Goal: Transaction & Acquisition: Download file/media

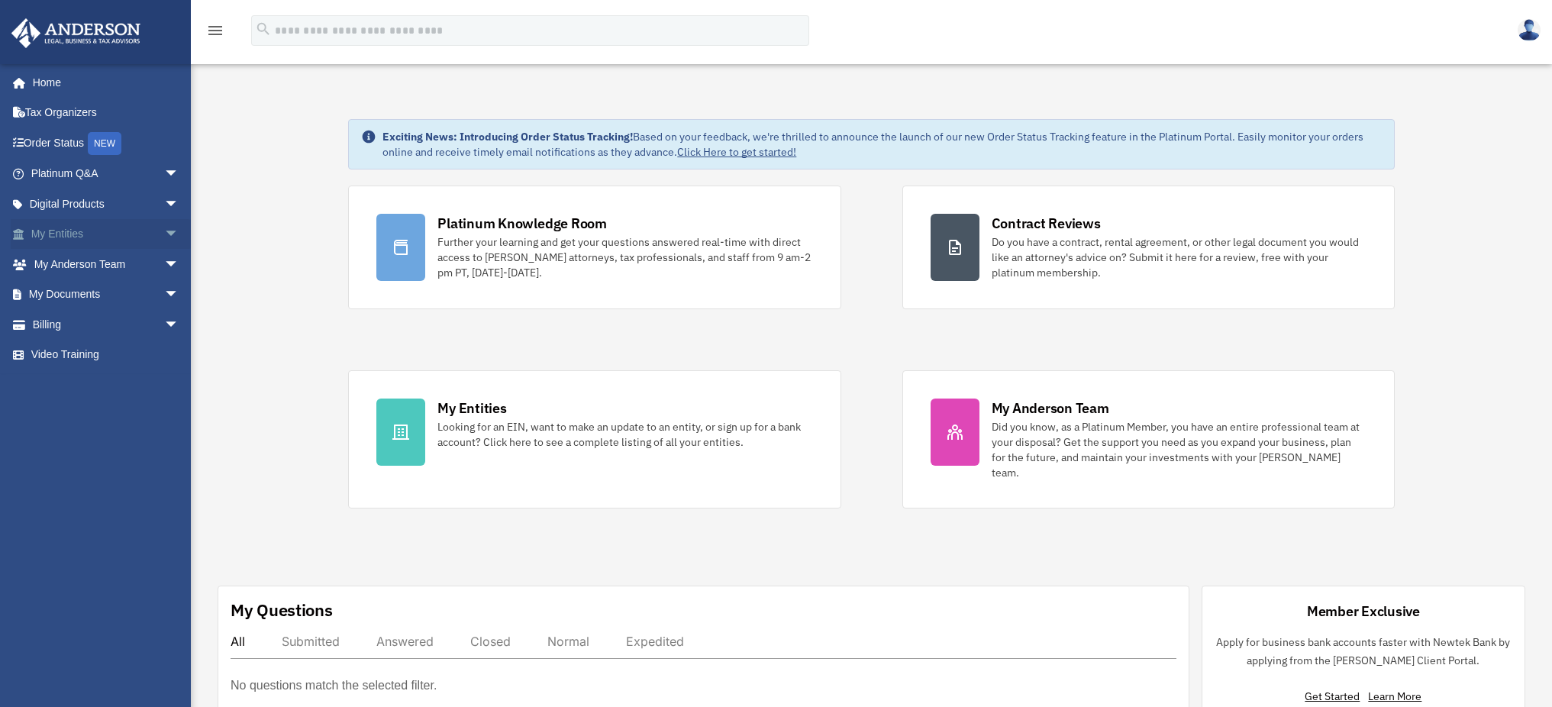
click at [59, 226] on link "My Entities arrow_drop_down" at bounding box center [107, 234] width 192 height 31
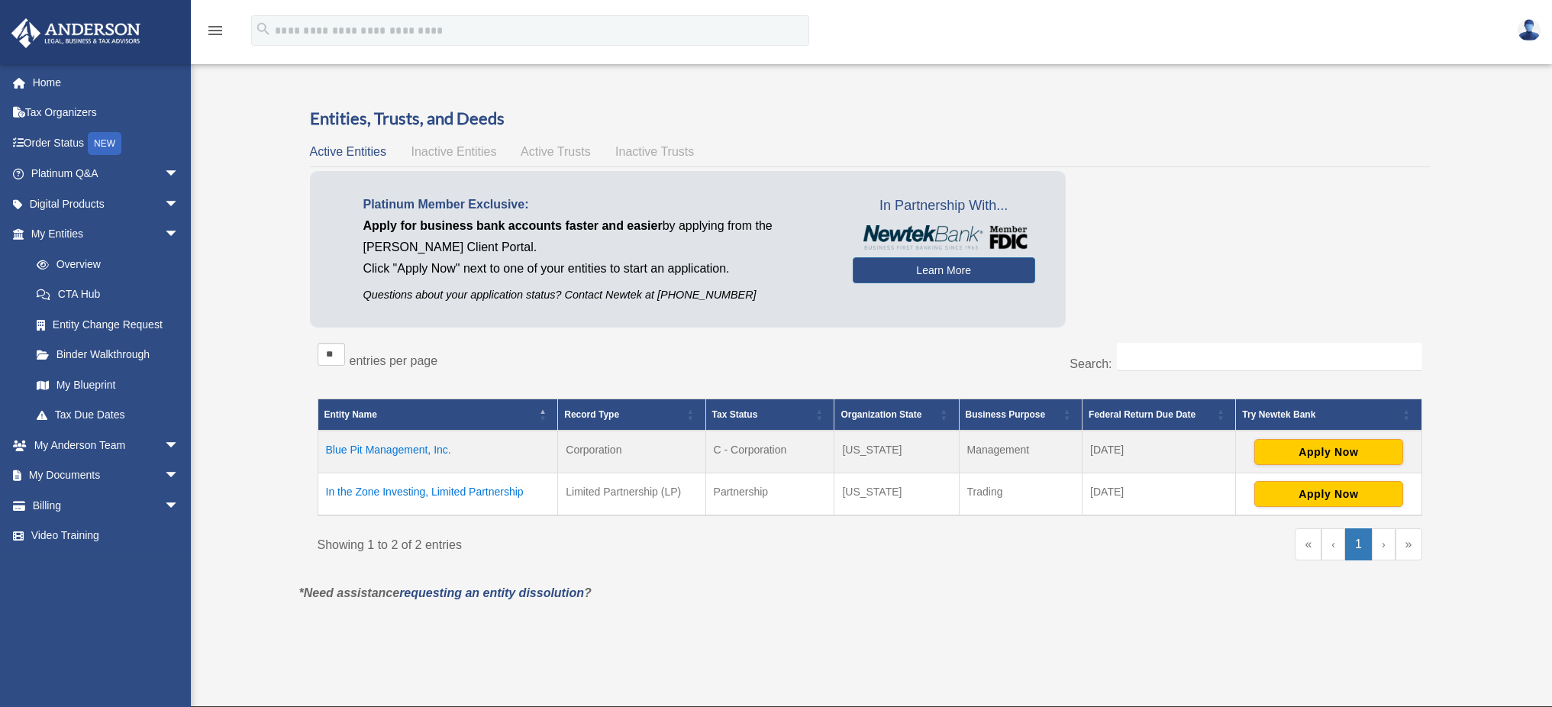
click at [374, 494] on td "In the Zone Investing, Limited Partnership" at bounding box center [438, 494] width 240 height 43
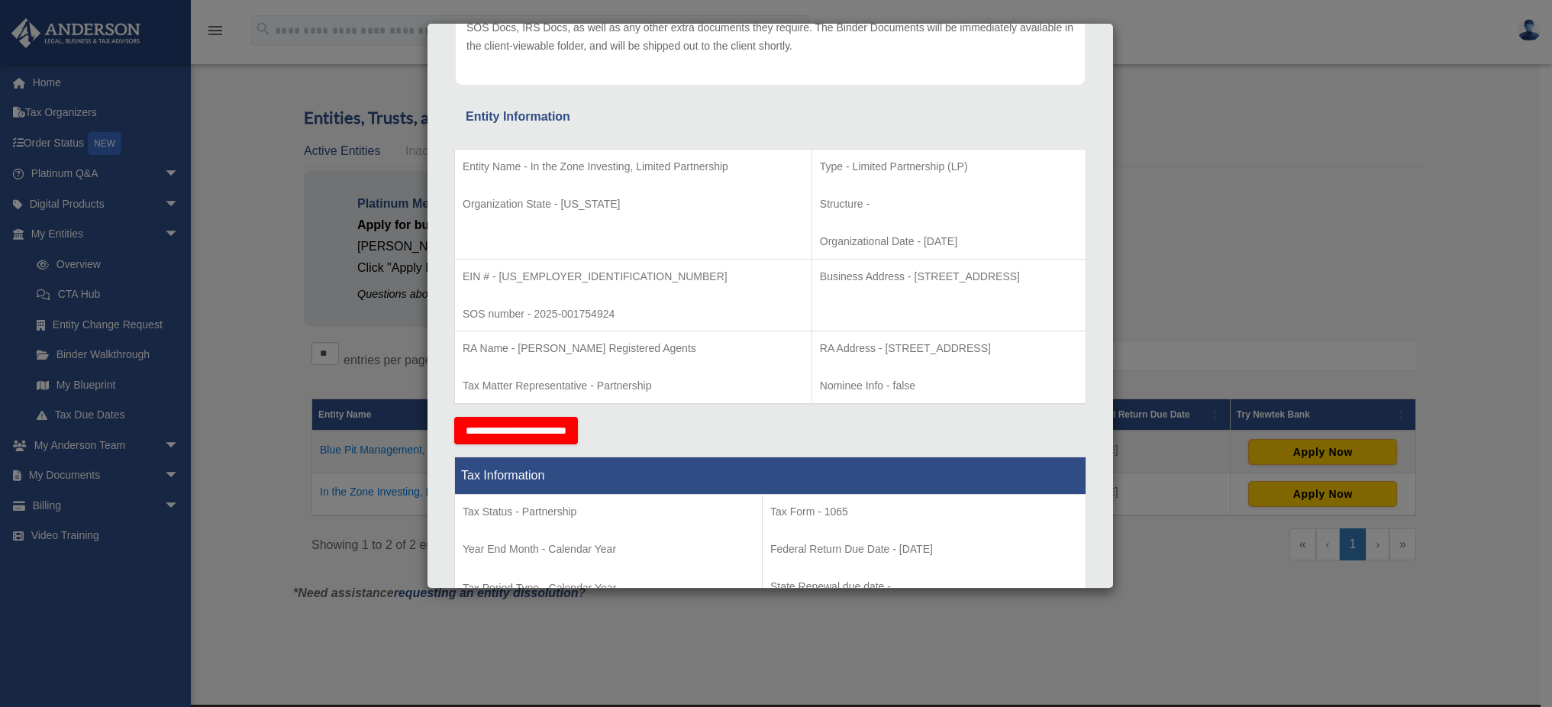
scroll to position [323, 0]
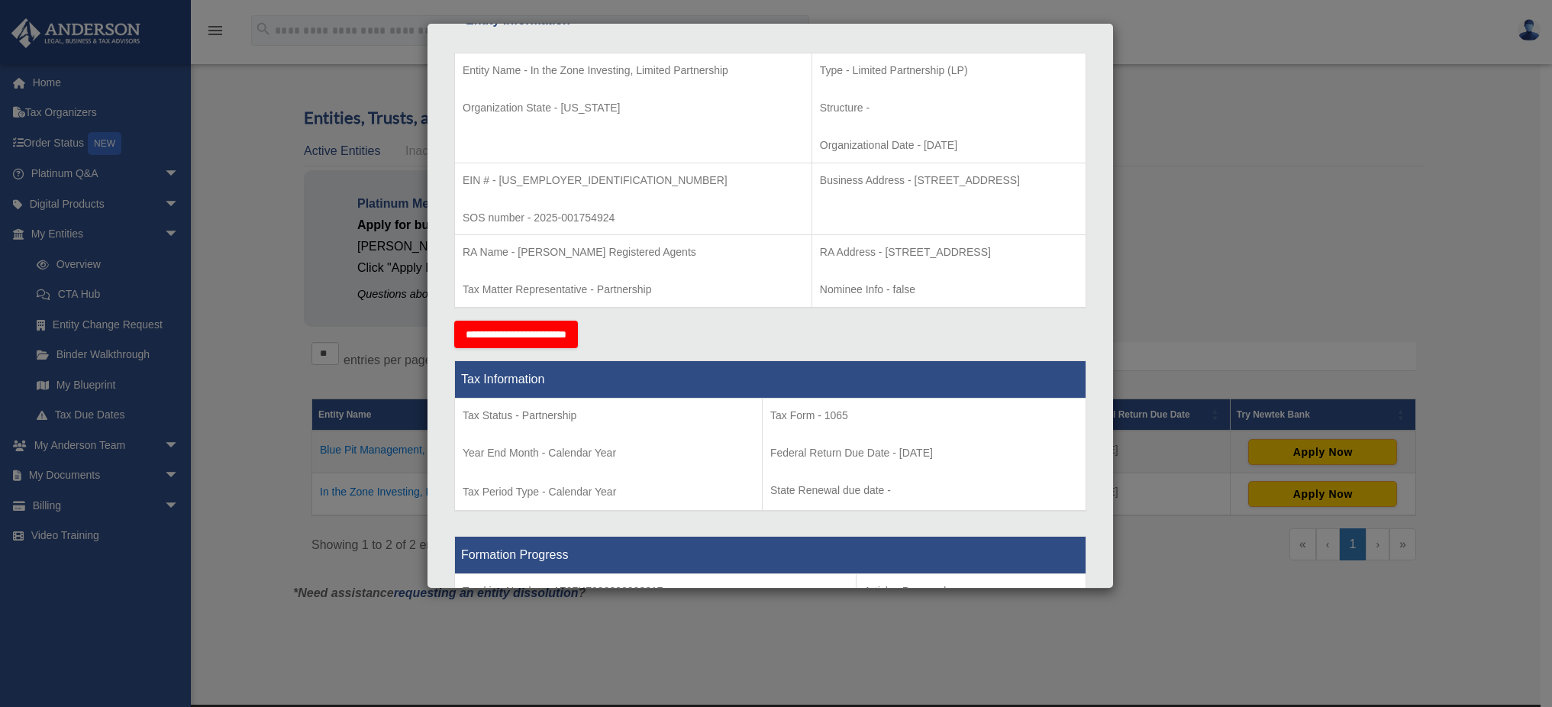
drag, startPoint x: 843, startPoint y: 182, endPoint x: 1015, endPoint y: 192, distance: 172.1
click at [1015, 192] on td "Business Address - [STREET_ADDRESS]" at bounding box center [949, 199] width 274 height 73
drag, startPoint x: 902, startPoint y: 211, endPoint x: 894, endPoint y: 207, distance: 8.9
click at [901, 211] on td "Business Address - [STREET_ADDRESS]" at bounding box center [949, 199] width 274 height 73
drag, startPoint x: 840, startPoint y: 179, endPoint x: 1029, endPoint y: 176, distance: 189.4
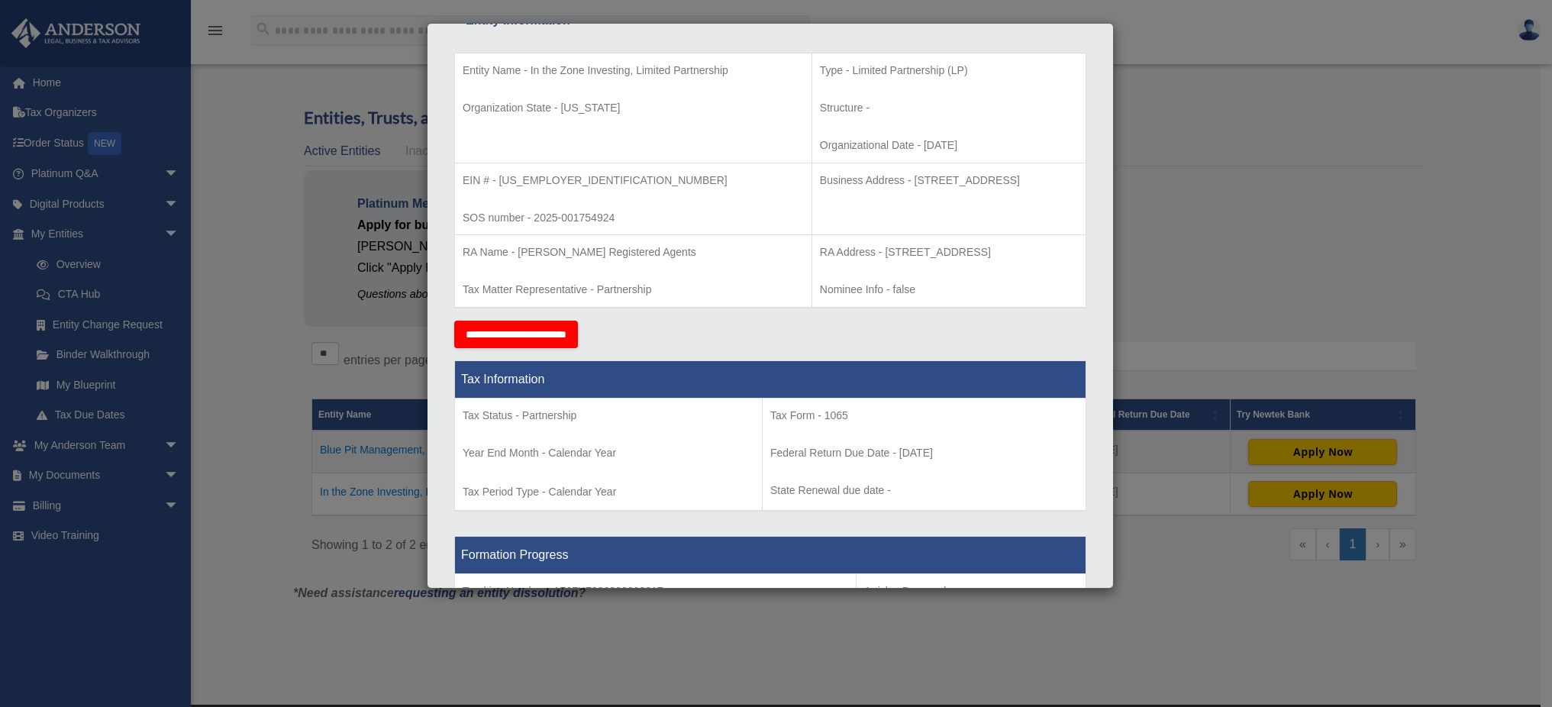
click at [1029, 176] on p "Business Address - [STREET_ADDRESS]" at bounding box center [949, 180] width 258 height 19
copy p "[STREET_ADDRESS]"
click at [505, 183] on p "EIN # - [US_EMPLOYER_IDENTIFICATION_NUMBER]" at bounding box center [633, 180] width 341 height 19
drag, startPoint x: 501, startPoint y: 181, endPoint x: 560, endPoint y: 189, distance: 60.0
click at [558, 186] on p "EIN # - [US_EMPLOYER_IDENTIFICATION_NUMBER]" at bounding box center [633, 180] width 341 height 19
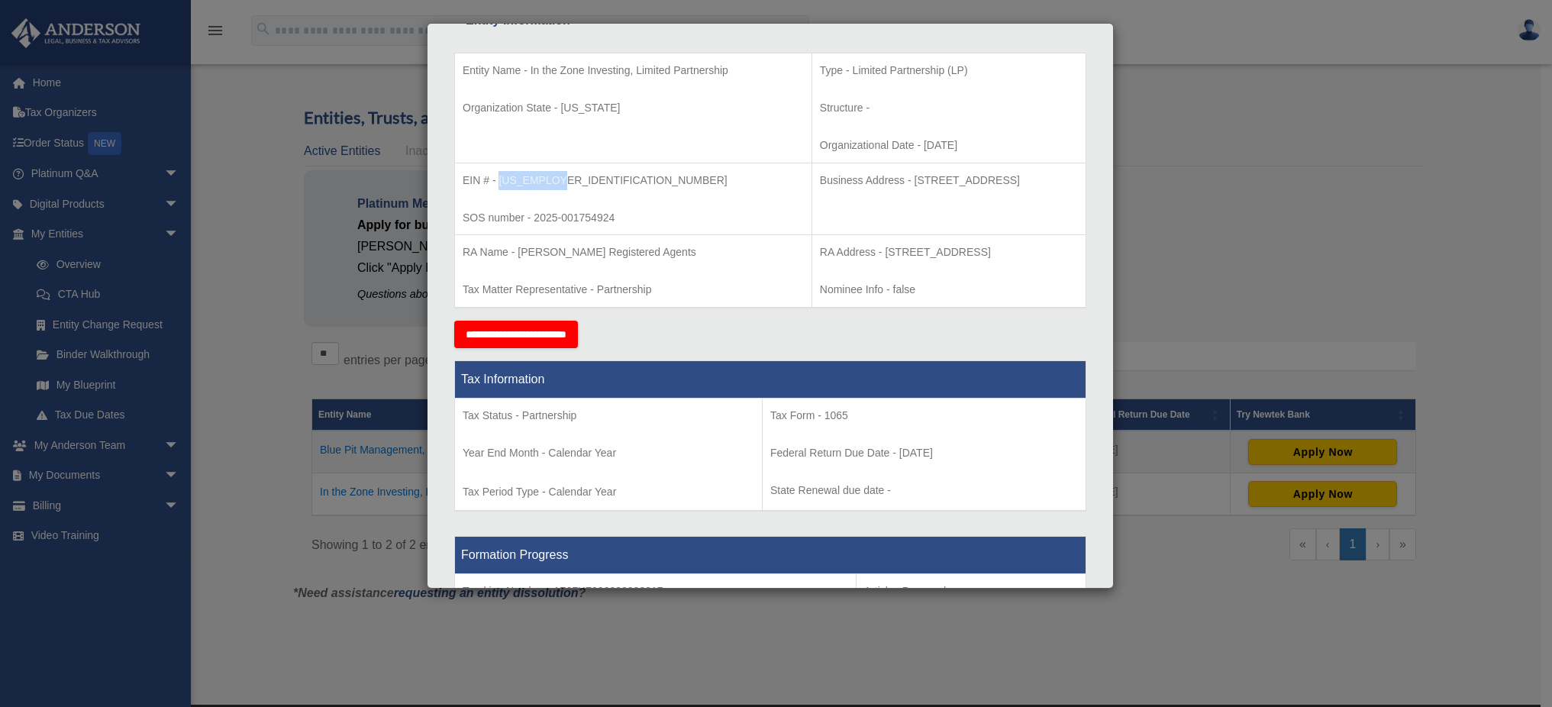
copy p "[US_EMPLOYER_IDENTIFICATION_NUMBER]"
click at [1266, 146] on div "Details × Articles Sent Organizational Date" at bounding box center [776, 353] width 1552 height 707
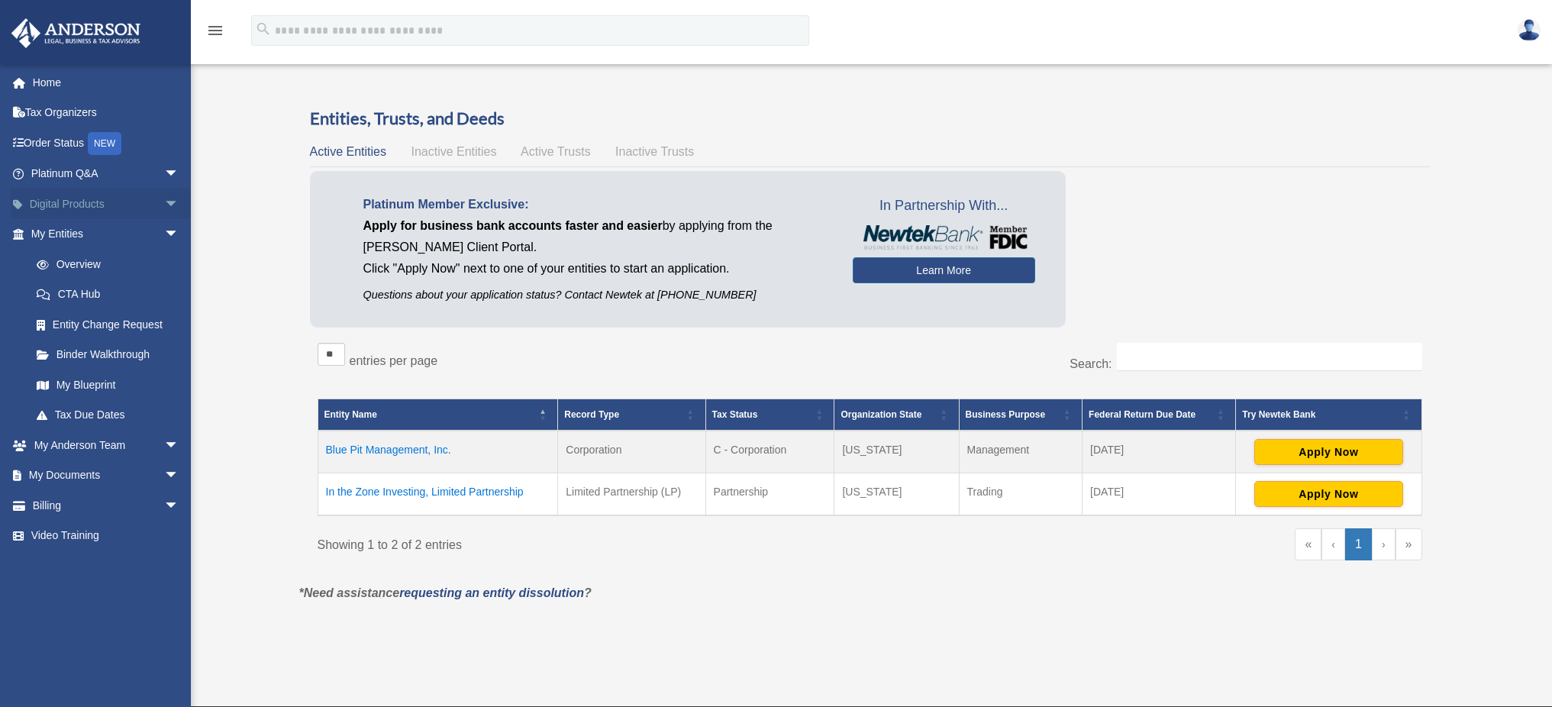
click at [164, 204] on span "arrow_drop_down" at bounding box center [179, 204] width 31 height 31
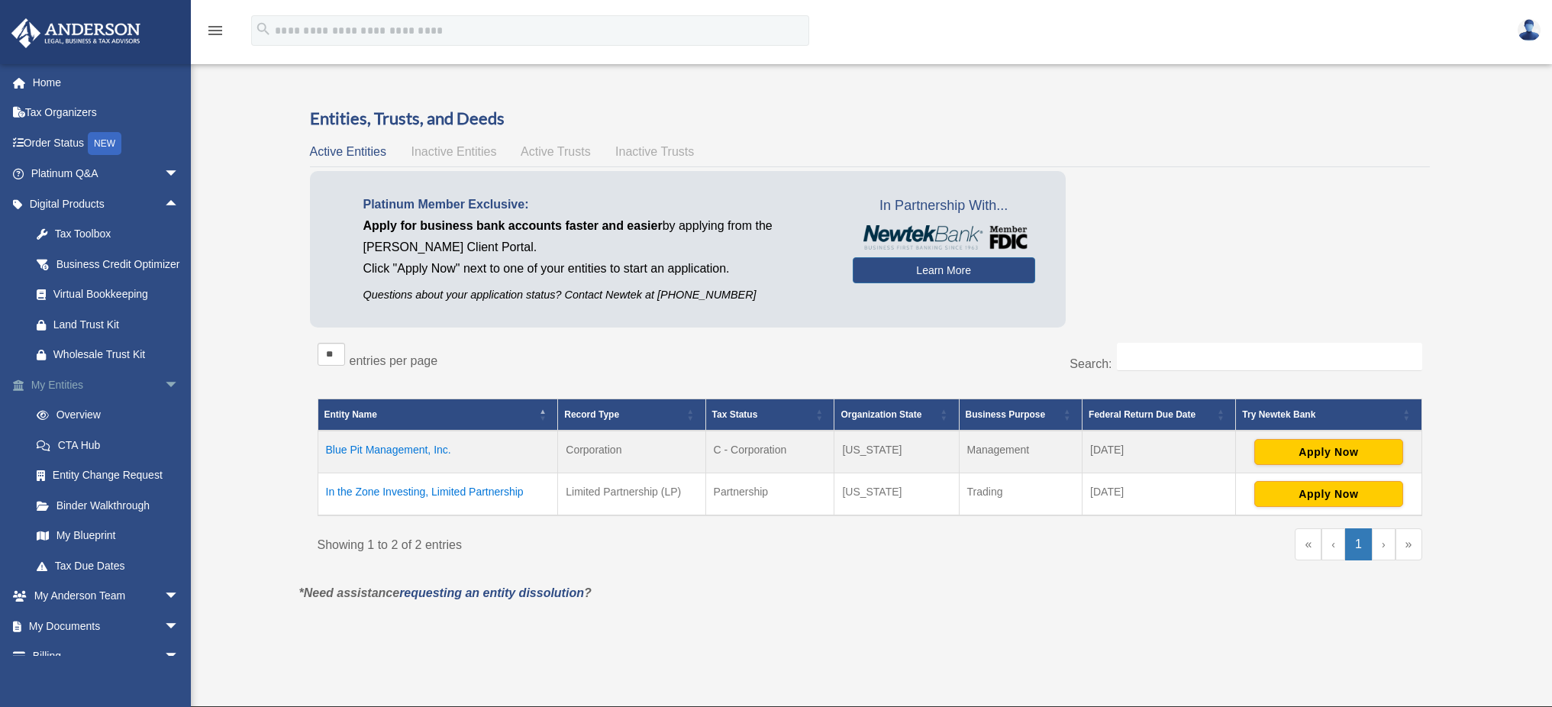
click at [43, 400] on link "My Entities arrow_drop_down" at bounding box center [107, 384] width 192 height 31
click at [105, 608] on link "My [PERSON_NAME] Team arrow_drop_down" at bounding box center [107, 596] width 192 height 31
click at [105, 639] on link "My Documents arrow_drop_down" at bounding box center [107, 626] width 192 height 31
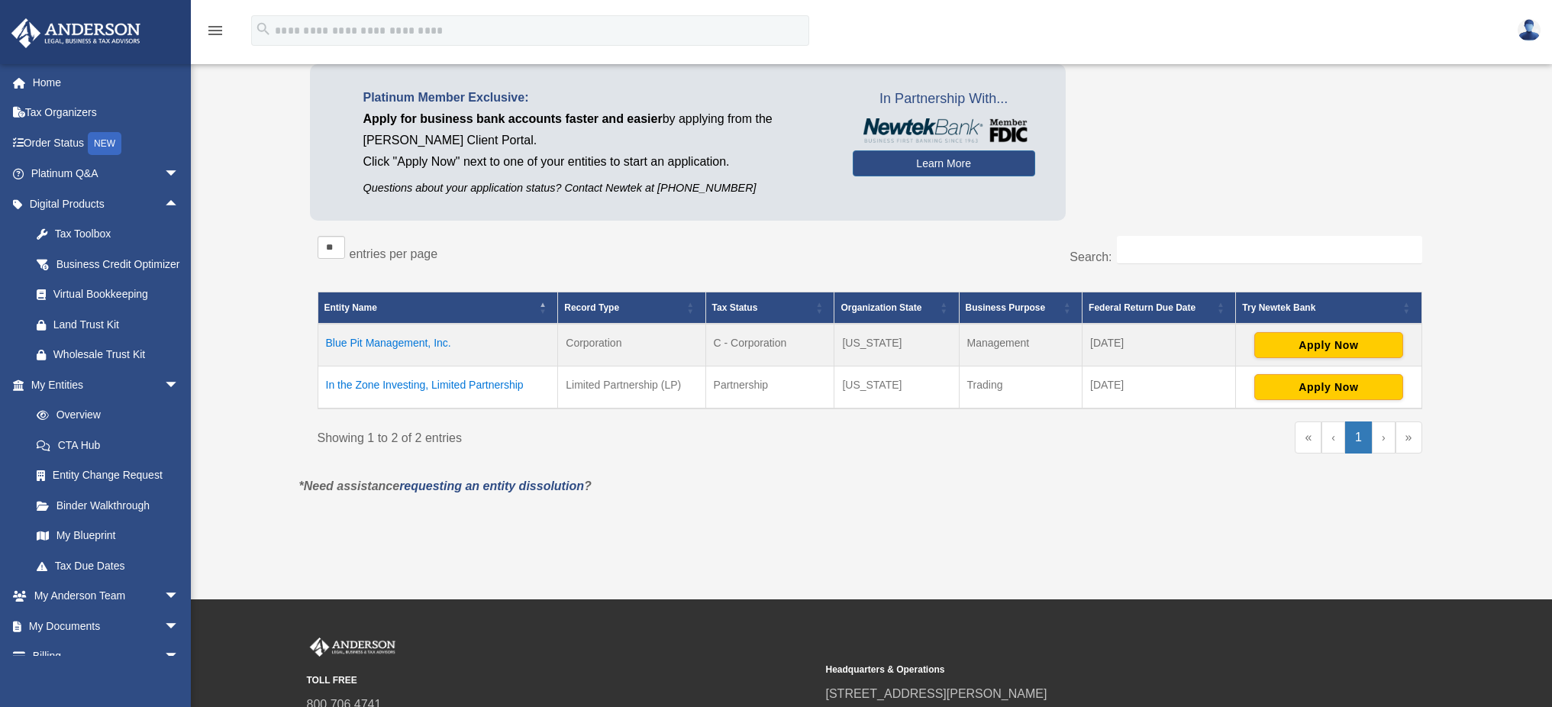
scroll to position [284, 0]
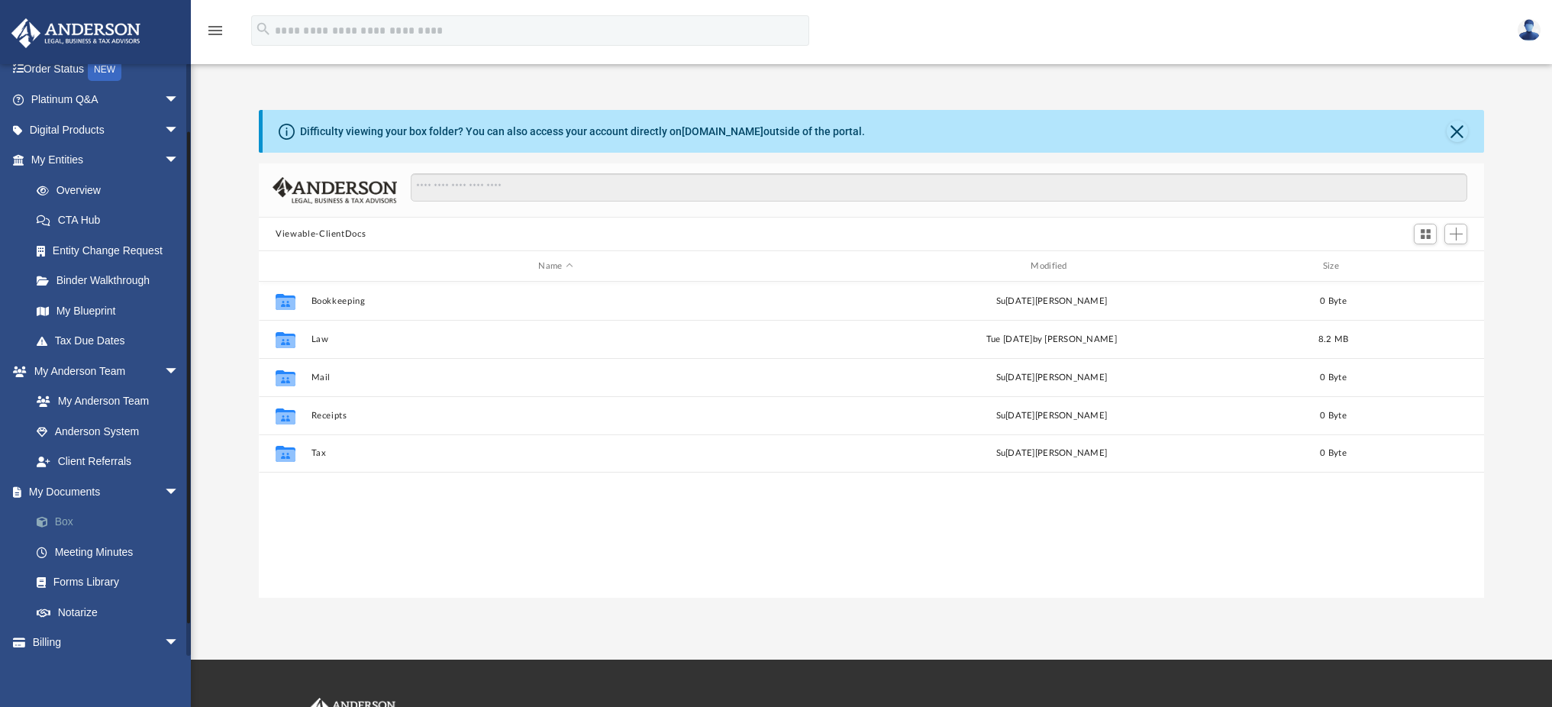
scroll to position [335, 1214]
click at [63, 525] on link "Box" at bounding box center [111, 522] width 181 height 31
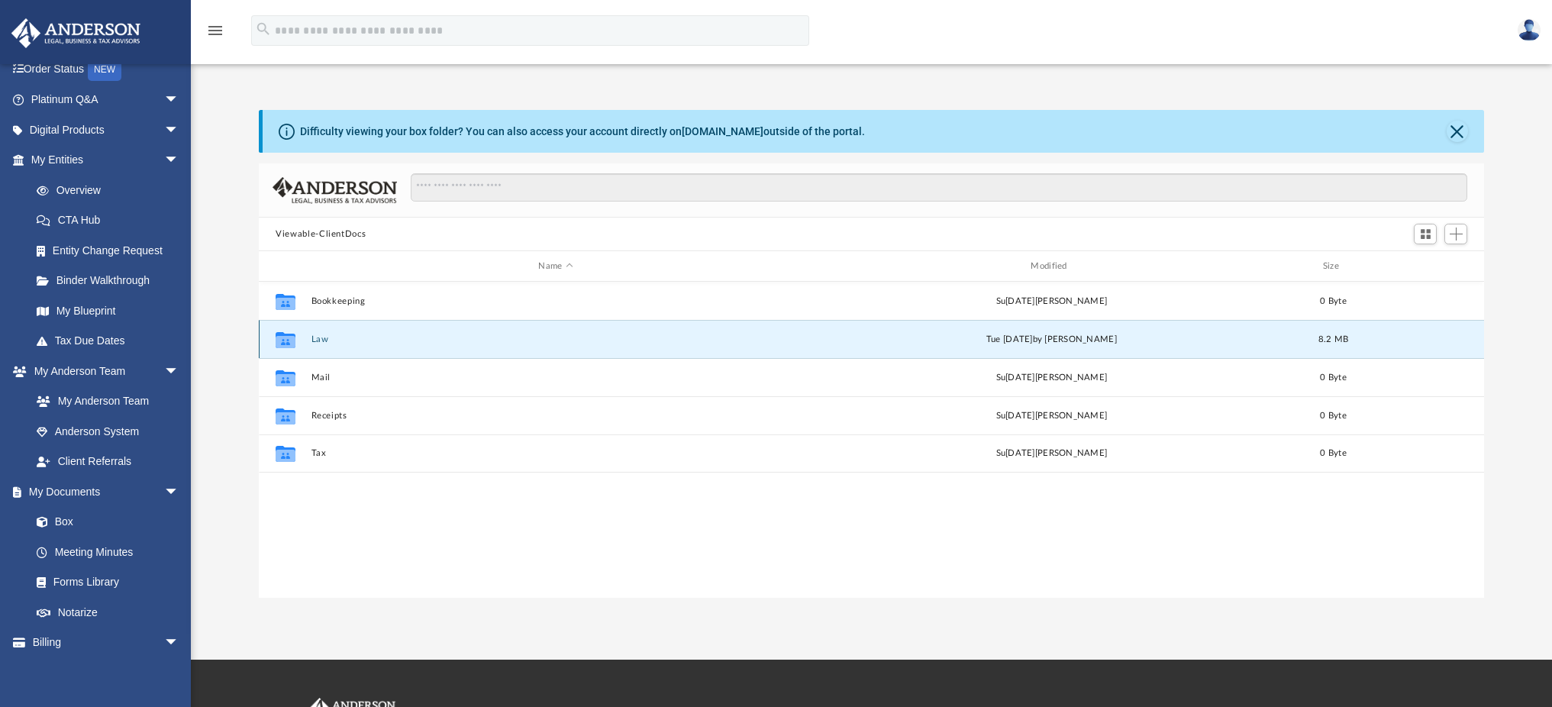
click at [316, 337] on button "Law" at bounding box center [555, 339] width 489 height 10
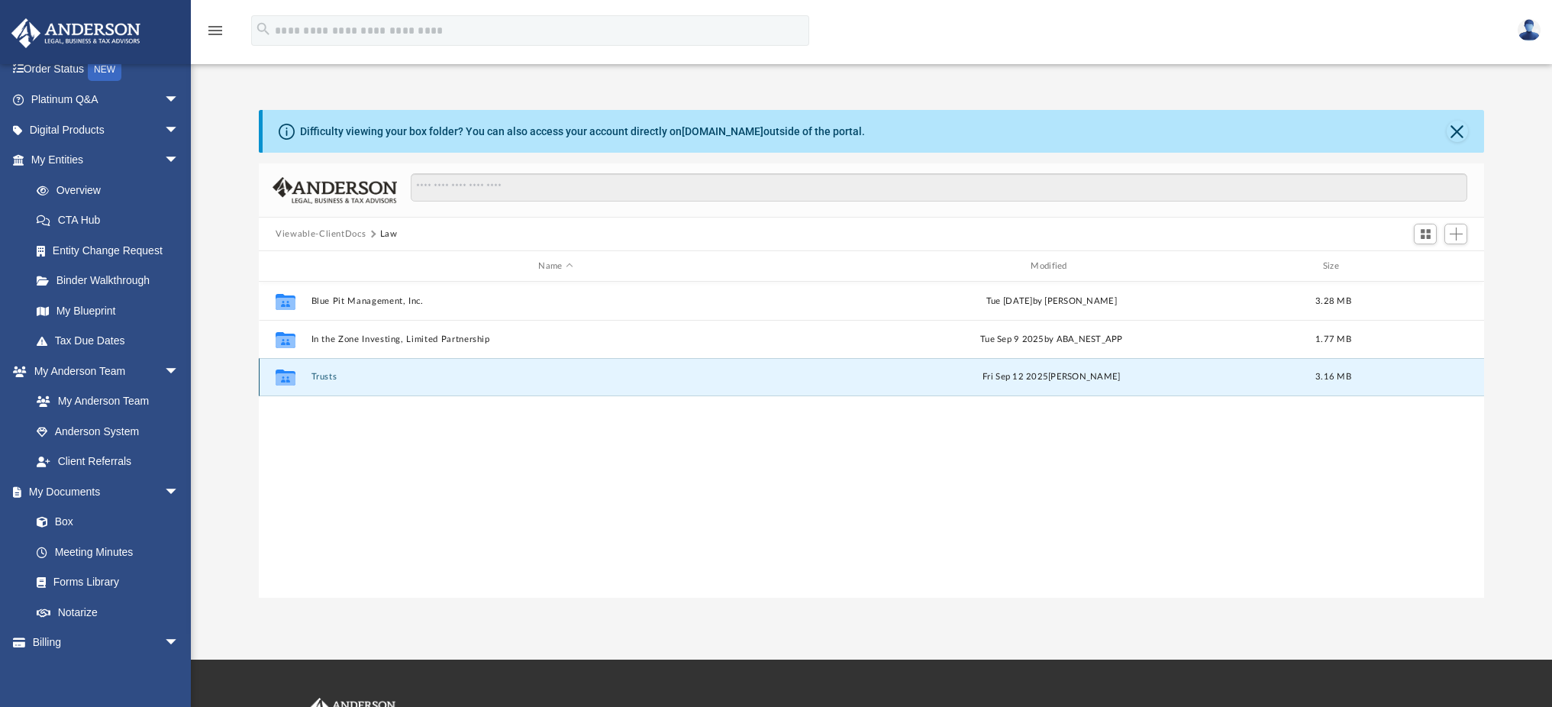
click at [328, 381] on button "Trusts" at bounding box center [555, 377] width 489 height 10
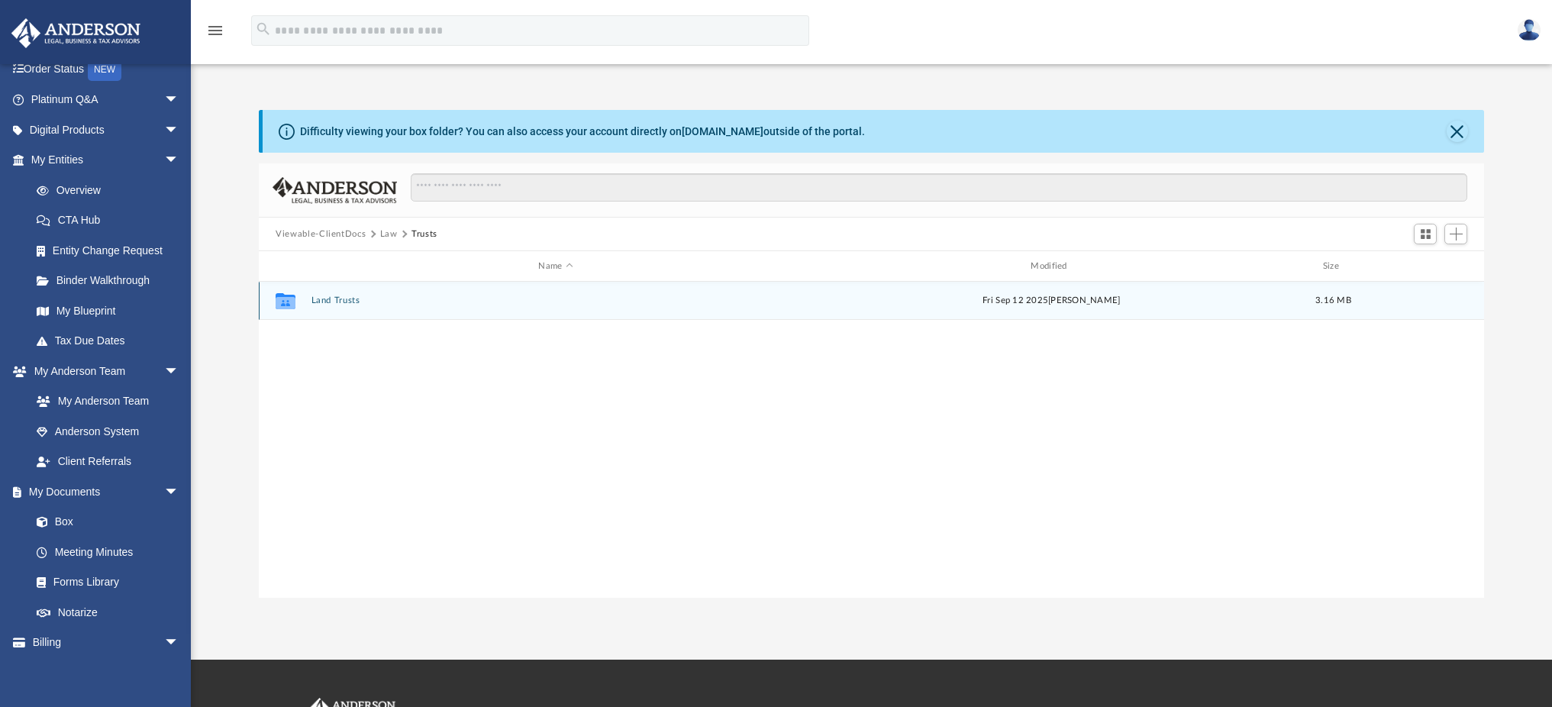
click at [347, 306] on div "Collaborated Folder Land Trusts Fri [DATE][PERSON_NAME] 3.16 MB" at bounding box center [871, 301] width 1225 height 38
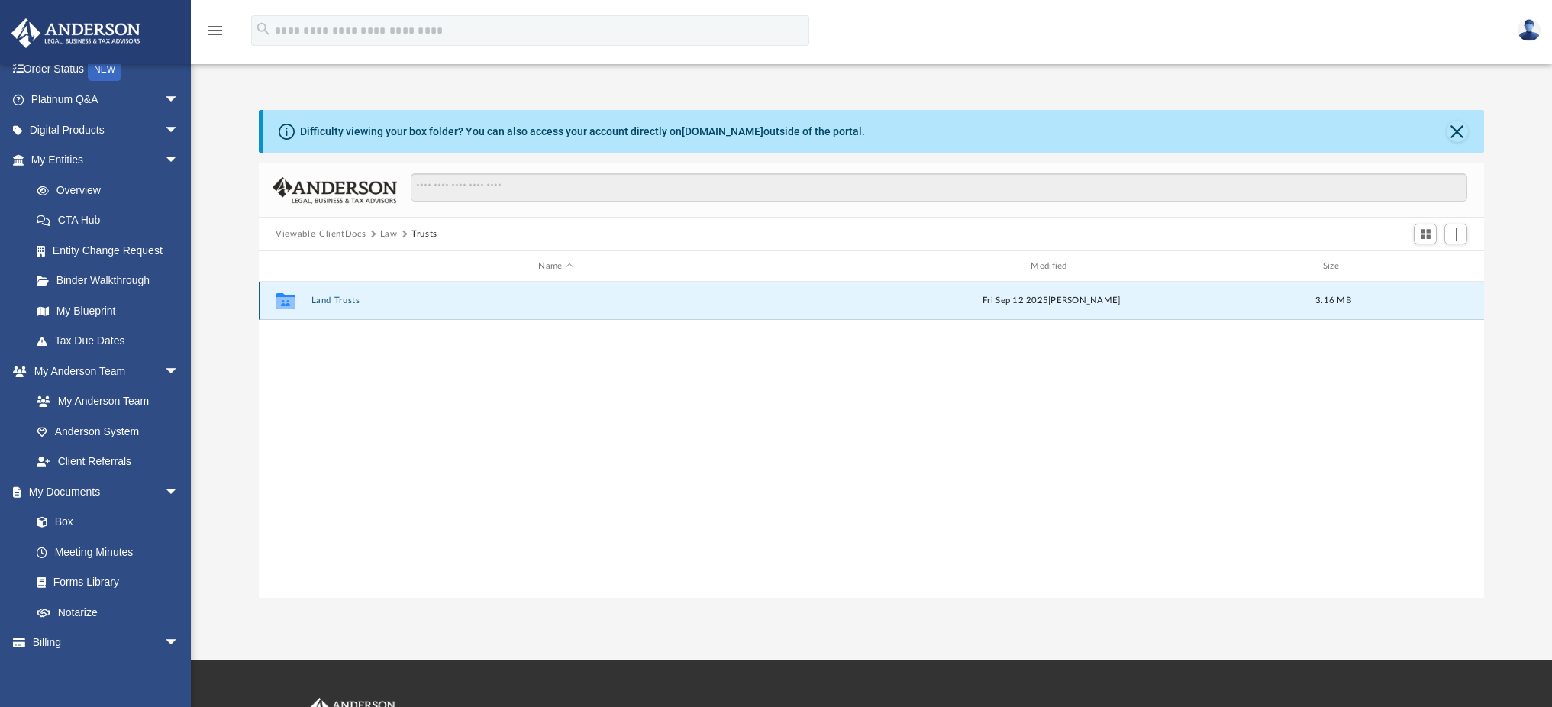
click at [344, 302] on button "Land Trusts" at bounding box center [555, 300] width 489 height 10
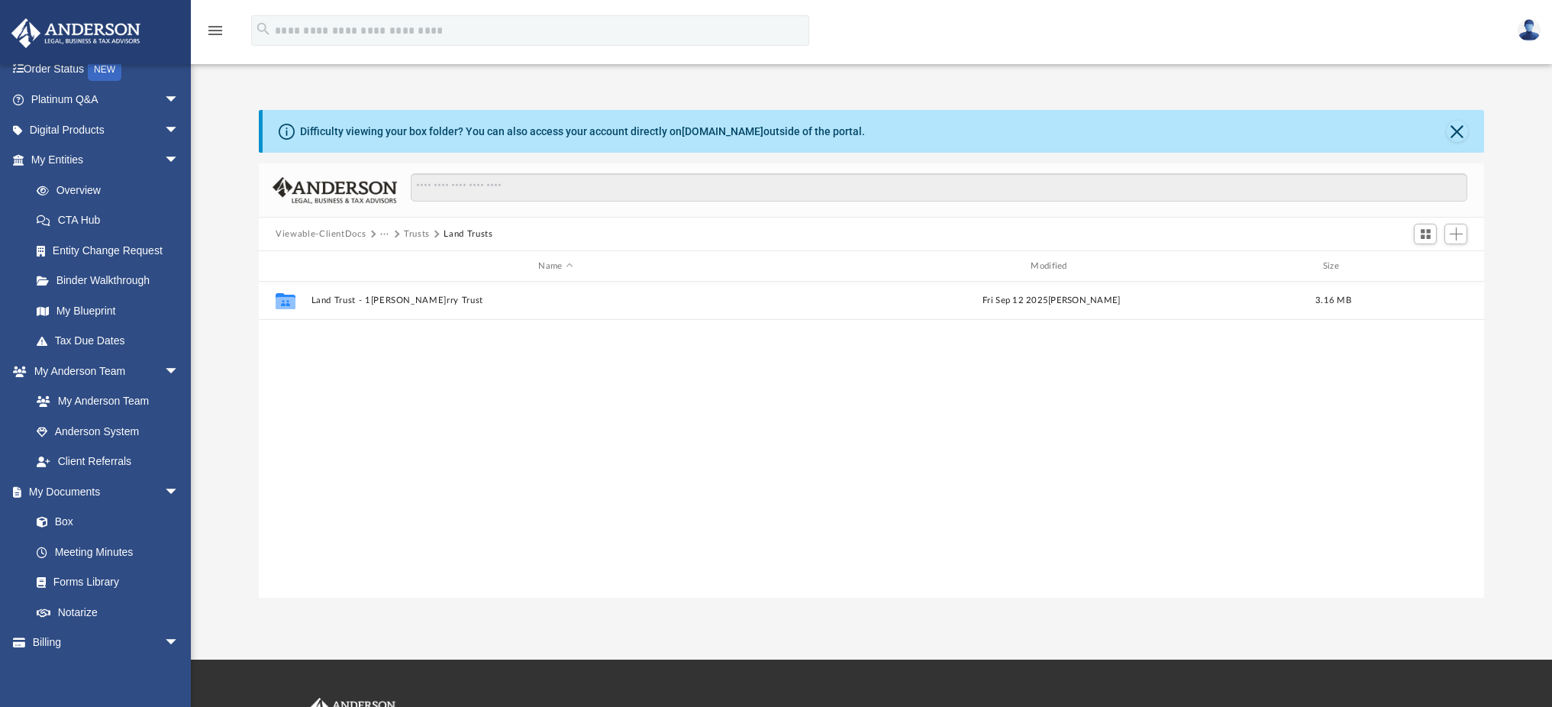
drag, startPoint x: 411, startPoint y: 234, endPoint x: 413, endPoint y: 245, distance: 11.7
click at [411, 234] on button "Trusts" at bounding box center [417, 234] width 26 height 14
click at [376, 232] on span "Viewable-ClientDocs" at bounding box center [328, 234] width 105 height 14
click at [384, 236] on button "Law" at bounding box center [389, 234] width 18 height 14
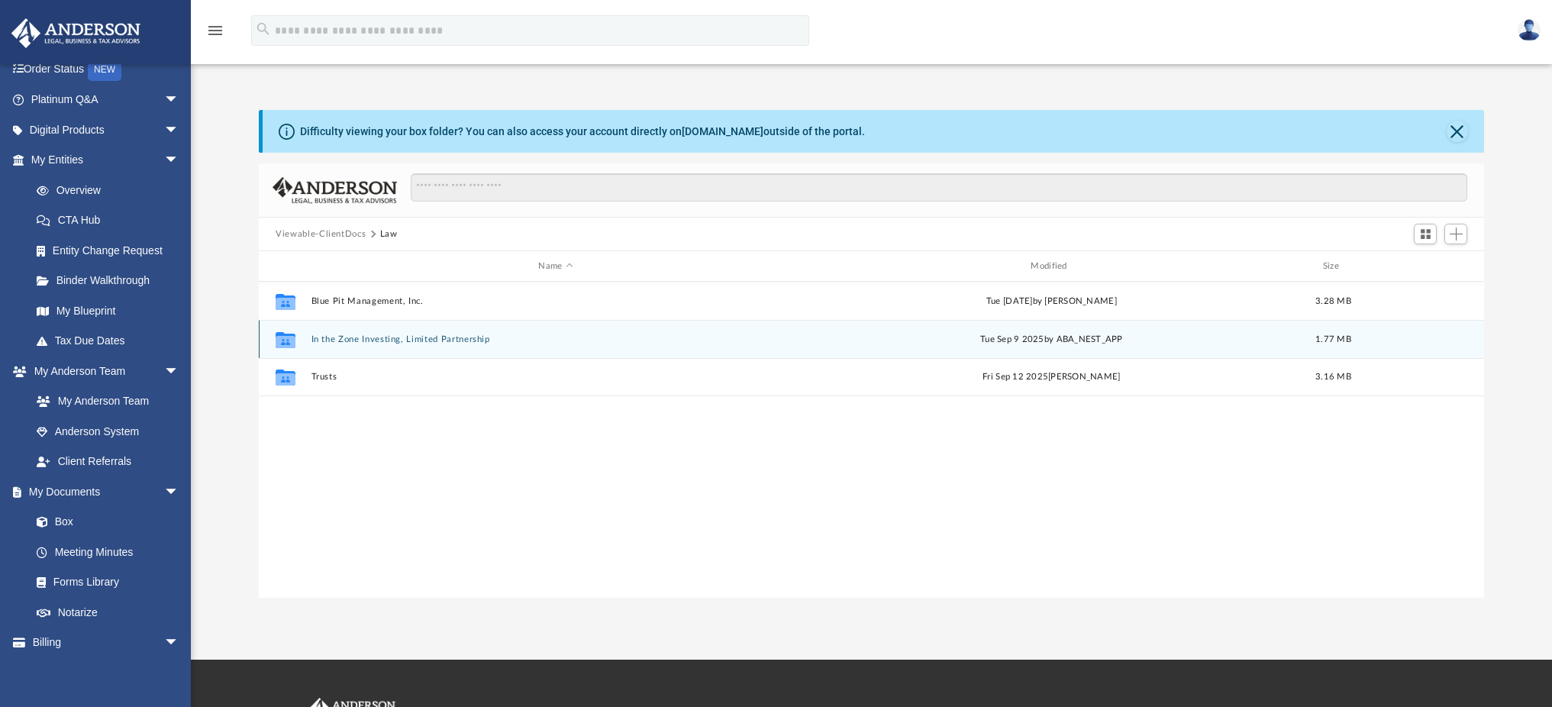
click at [368, 342] on button "In the Zone Investing, Limited Partnership" at bounding box center [555, 339] width 489 height 10
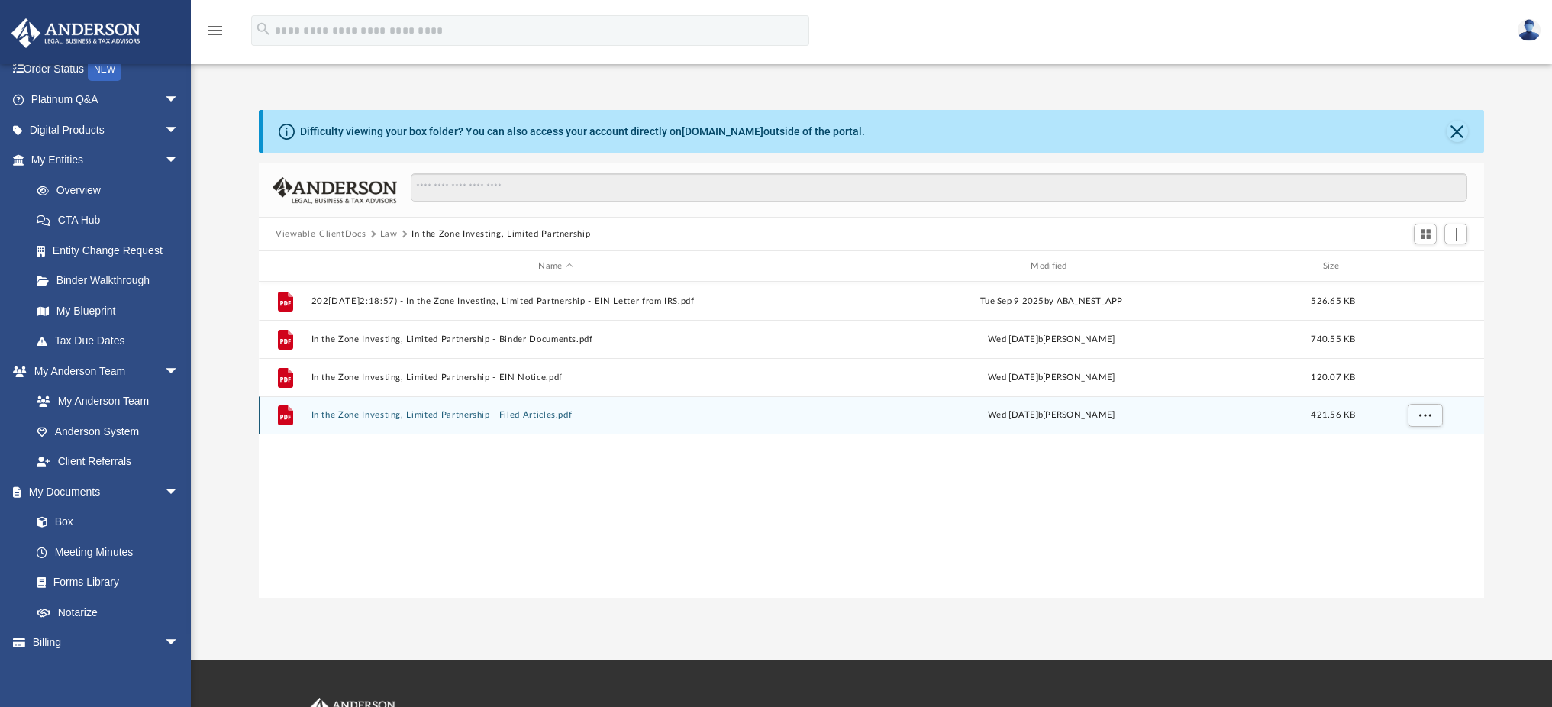
click at [492, 420] on div "File In the Zone Investing, Limited Partnership - Filed Articles.pdf Wed Aug 27…" at bounding box center [871, 415] width 1225 height 38
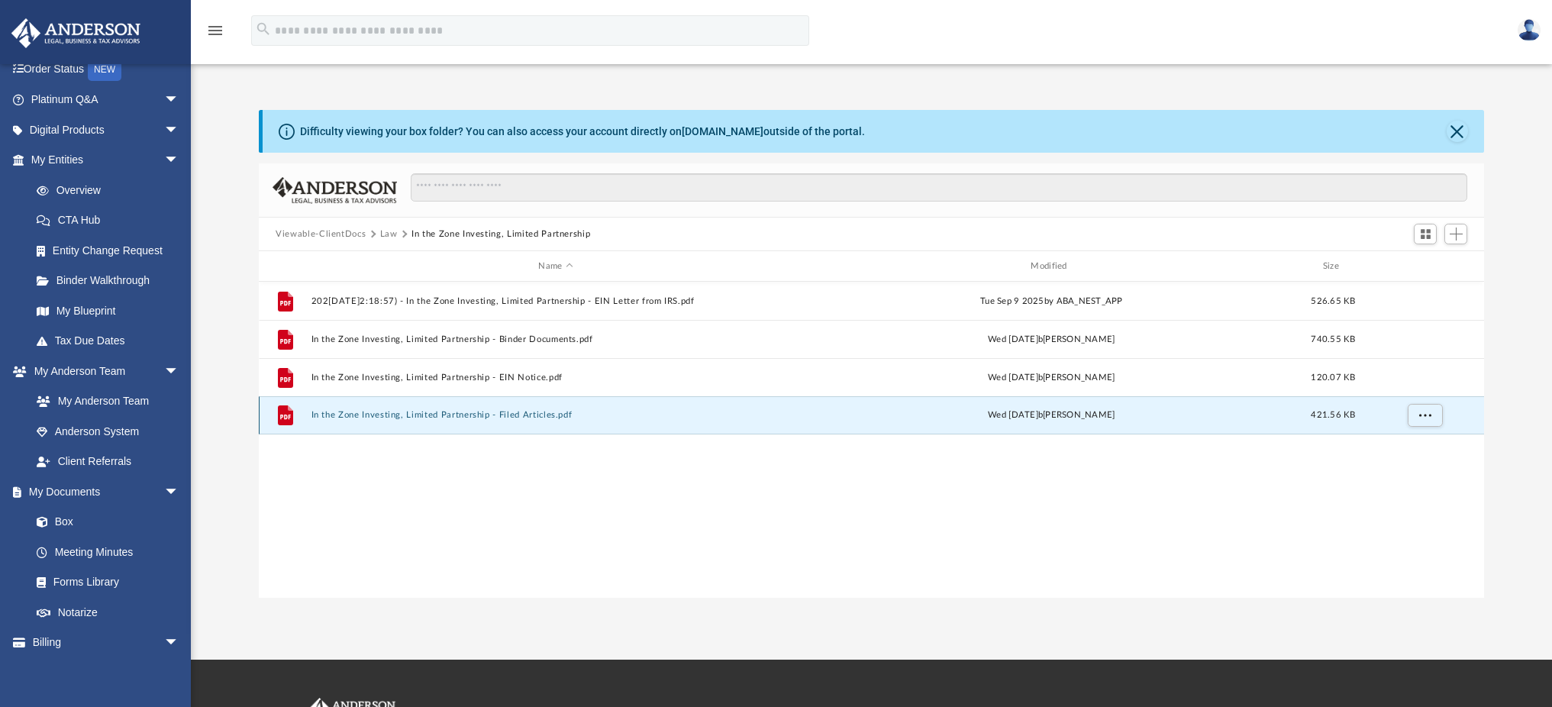
click at [475, 411] on button "In the Zone Investing, Limited Partnership - Filed Articles.pdf" at bounding box center [555, 415] width 489 height 10
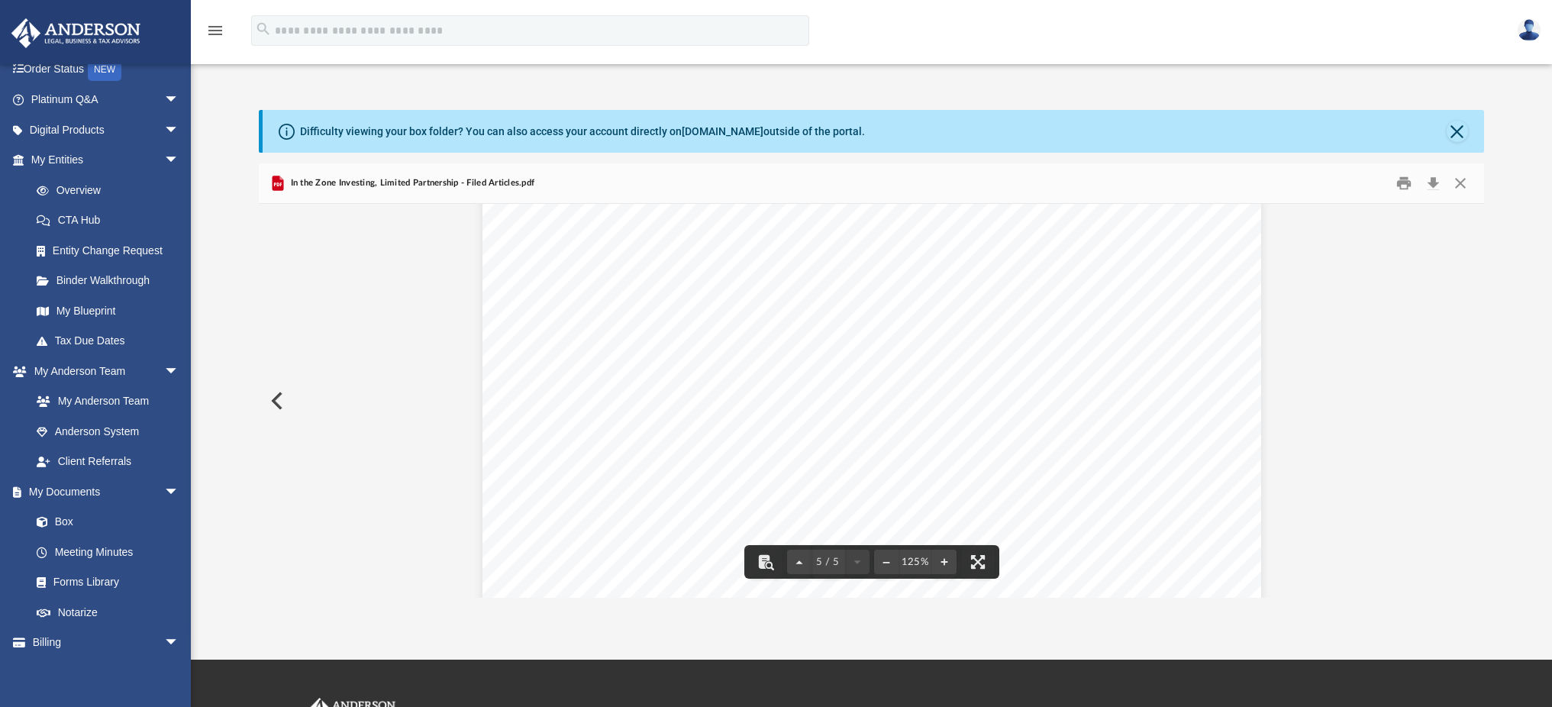
scroll to position [4758, 0]
click at [272, 399] on button "Preview" at bounding box center [276, 400] width 34 height 43
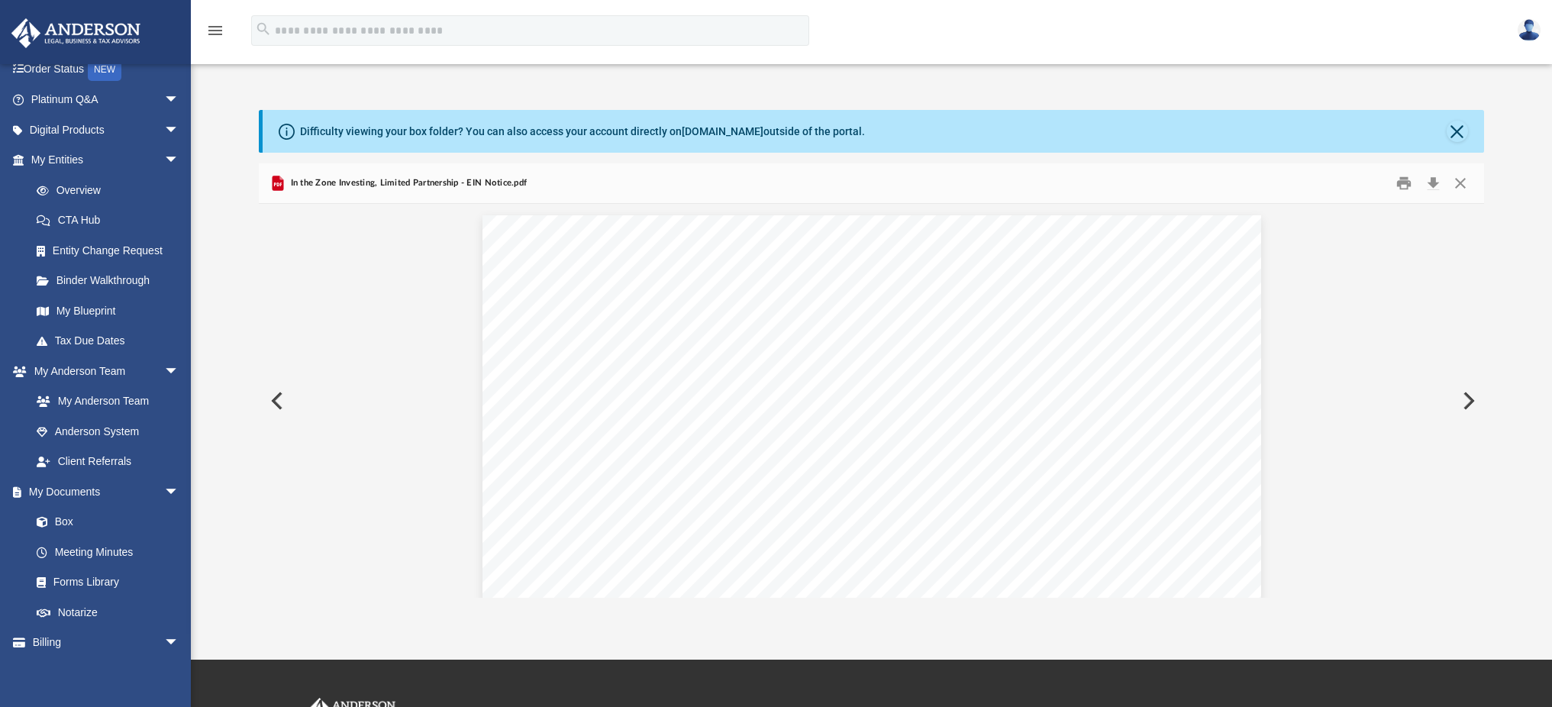
click at [275, 399] on button "Preview" at bounding box center [276, 400] width 34 height 43
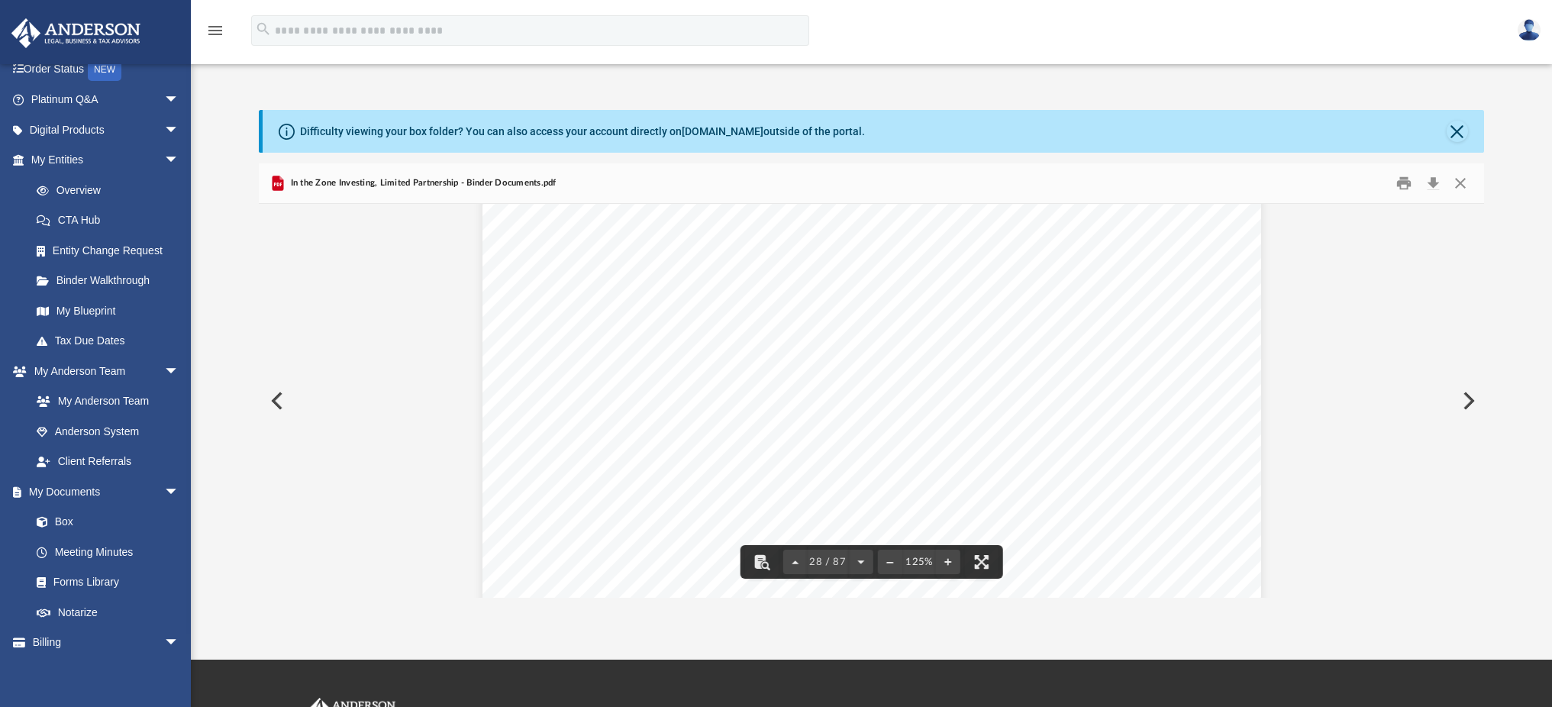
scroll to position [28234, 0]
click at [1466, 125] on div "Difficulty viewing your box folder? You can also access your account directly o…" at bounding box center [873, 131] width 1221 height 43
click at [1459, 130] on button "Close" at bounding box center [1457, 131] width 21 height 21
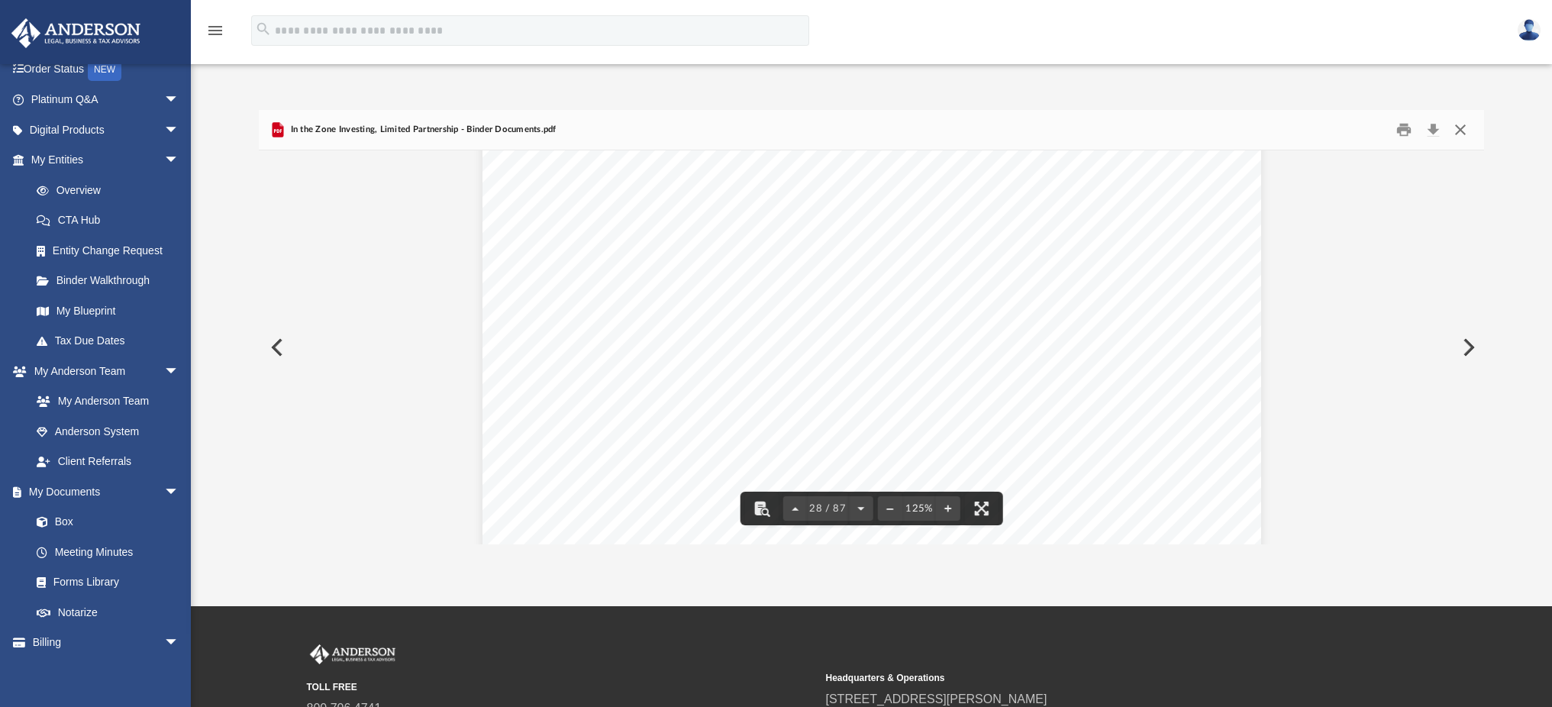
drag, startPoint x: 1463, startPoint y: 132, endPoint x: 1483, endPoint y: 153, distance: 29.2
click at [1463, 133] on button "Close" at bounding box center [1459, 130] width 27 height 24
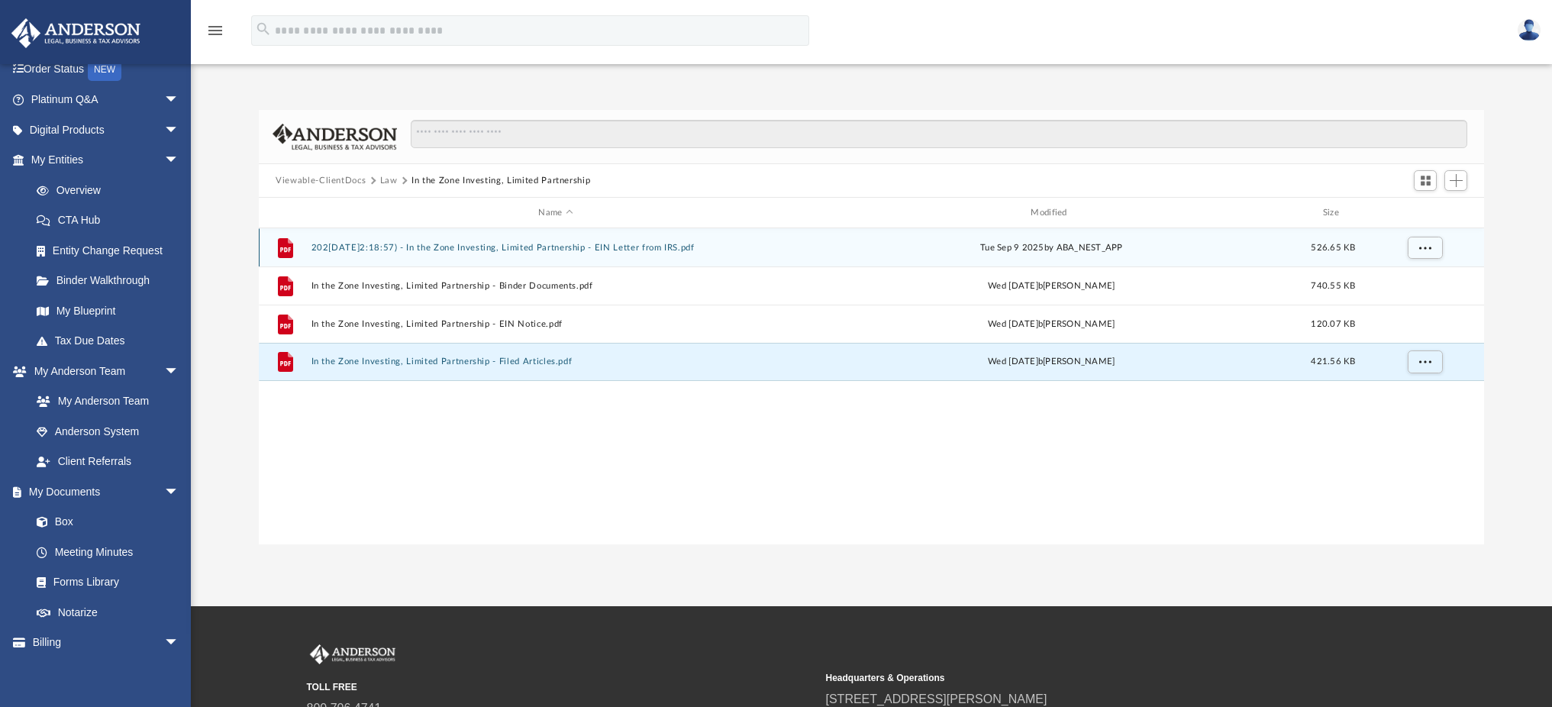
click at [476, 246] on button "2025.09.09 (12:18:57) - In the Zone Investing, Limited Partnership - EIN Letter…" at bounding box center [555, 248] width 489 height 10
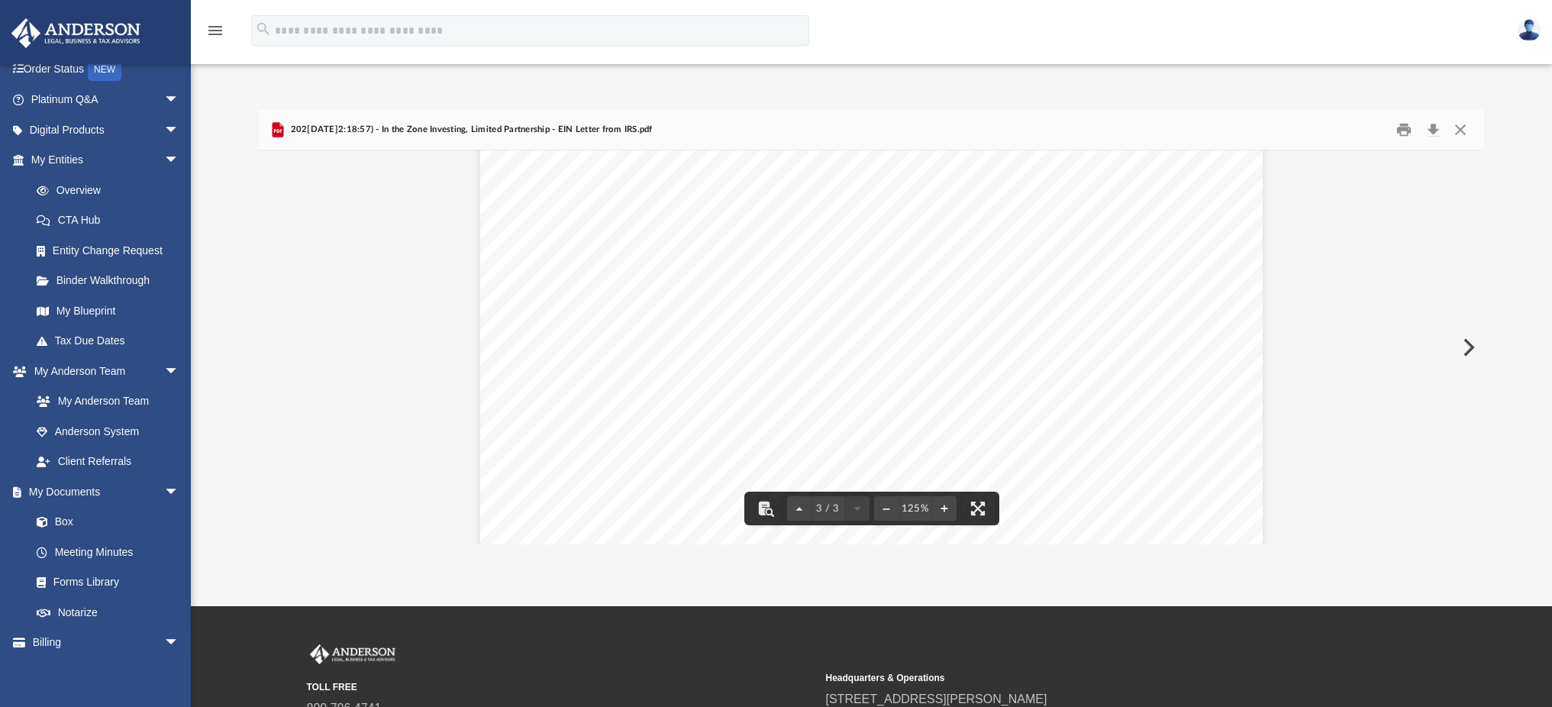
scroll to position [2698, 0]
drag, startPoint x: 1459, startPoint y: 124, endPoint x: 1446, endPoint y: 139, distance: 19.5
click at [1459, 124] on button "Close" at bounding box center [1459, 130] width 27 height 24
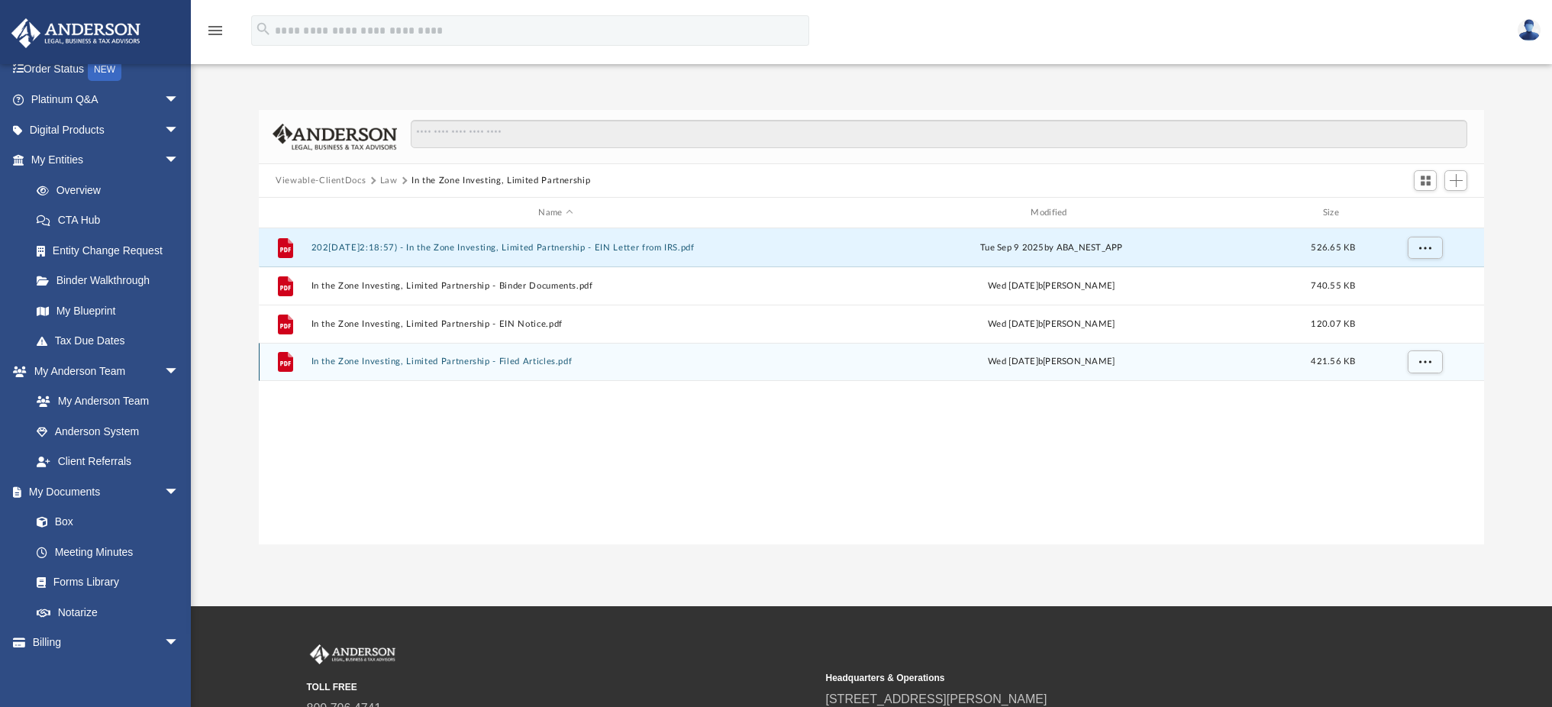
click at [539, 363] on button "In the Zone Investing, Limited Partnership - Filed Articles.pdf" at bounding box center [555, 362] width 489 height 10
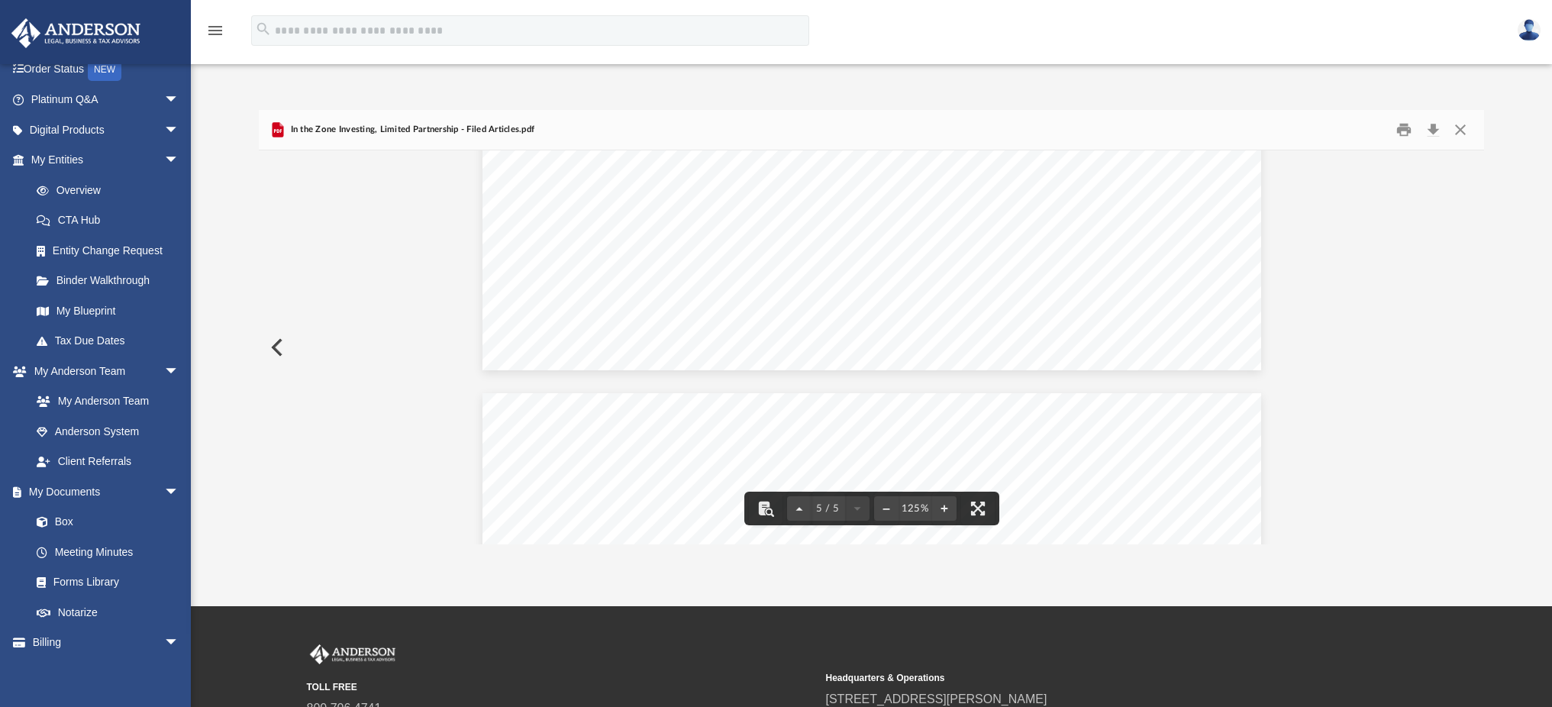
scroll to position [3771, 0]
drag, startPoint x: 1432, startPoint y: 134, endPoint x: 1432, endPoint y: 178, distance: 43.5
click at [1432, 135] on button "Download" at bounding box center [1432, 130] width 27 height 24
